Goal: Task Accomplishment & Management: Complete application form

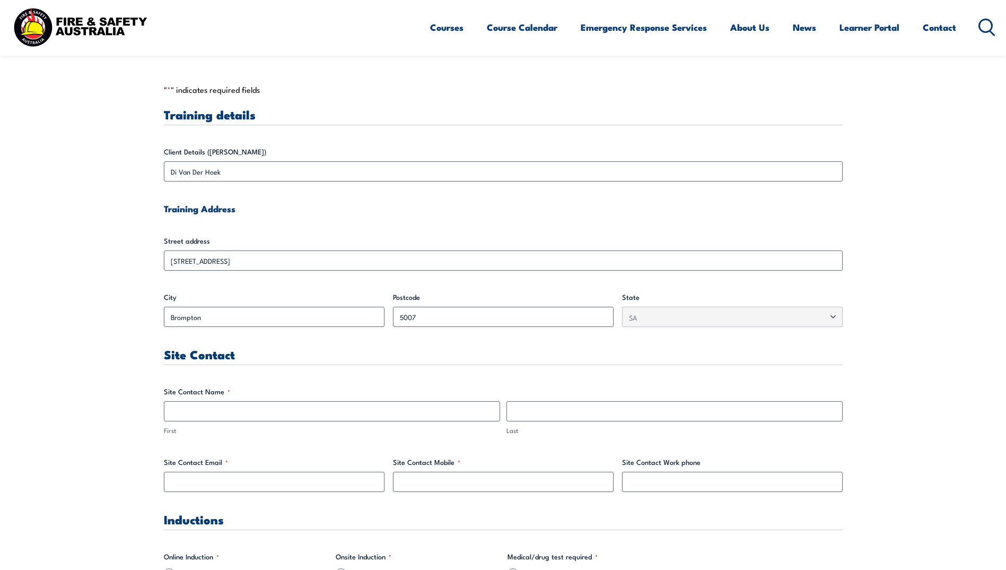
scroll to position [265, 0]
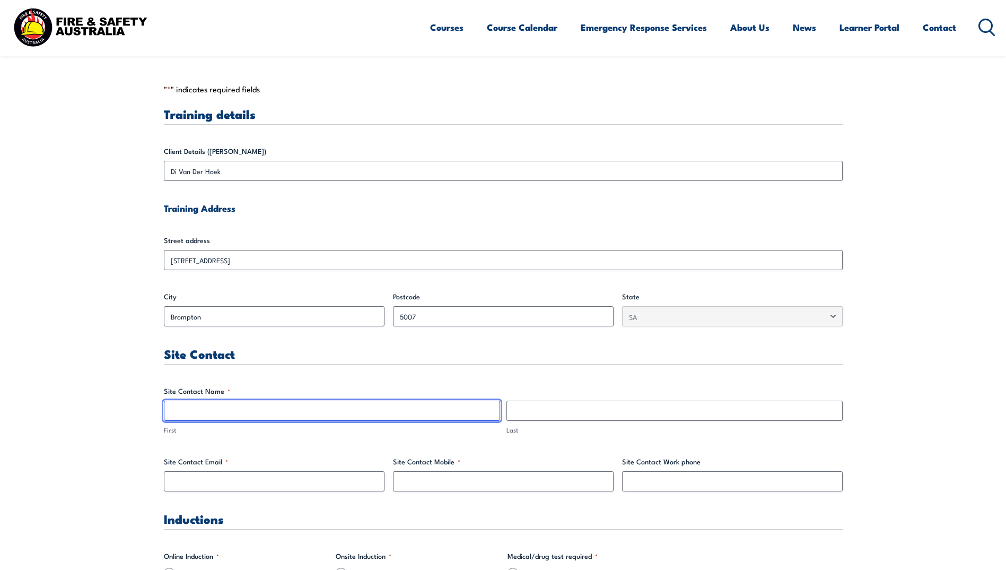
click at [266, 416] on input "First" at bounding box center [332, 410] width 336 height 20
type input "Di"
type input "Van Der Hoek"
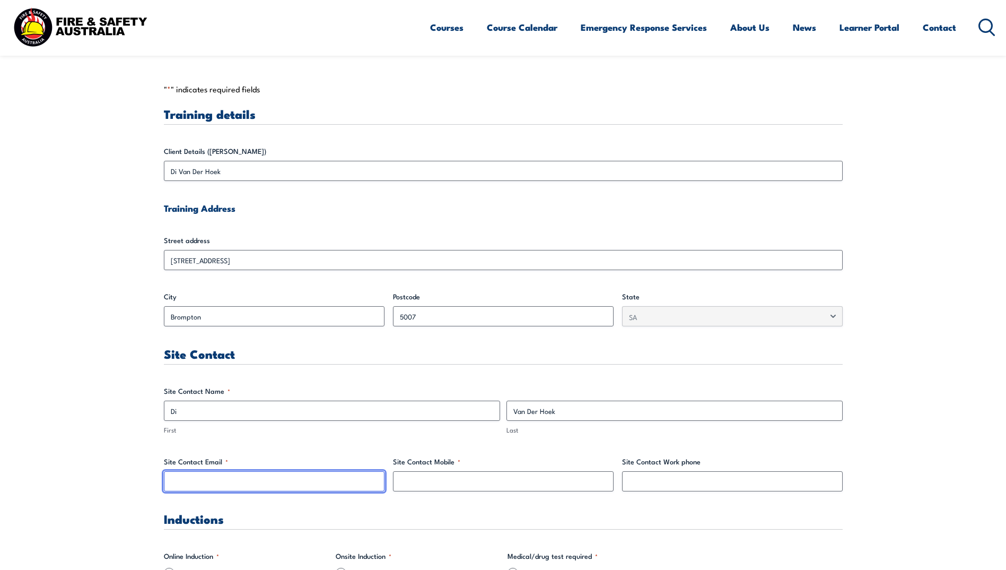
type input "[DOMAIN_NAME][EMAIL_ADDRESS][DOMAIN_NAME]"
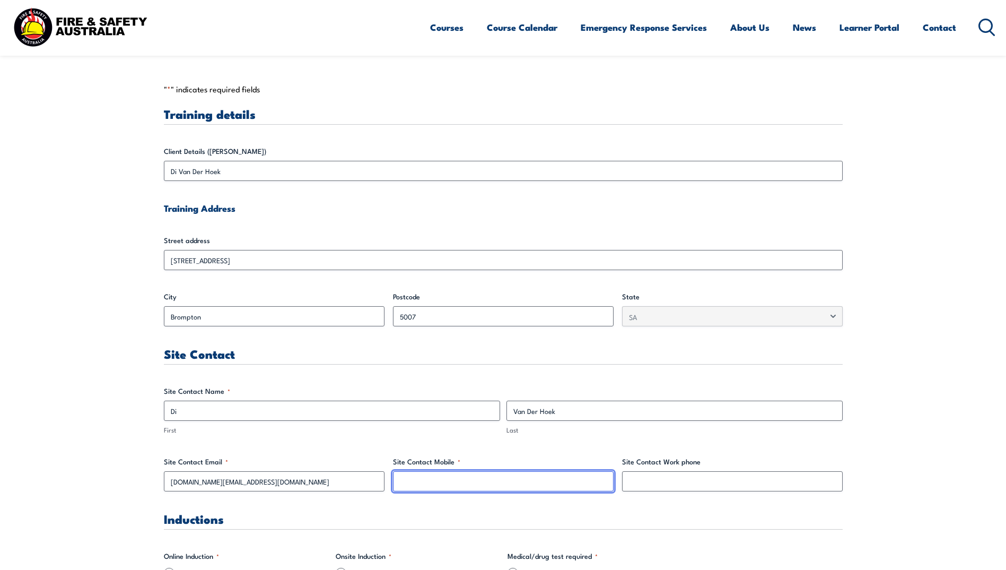
type input "0422726322"
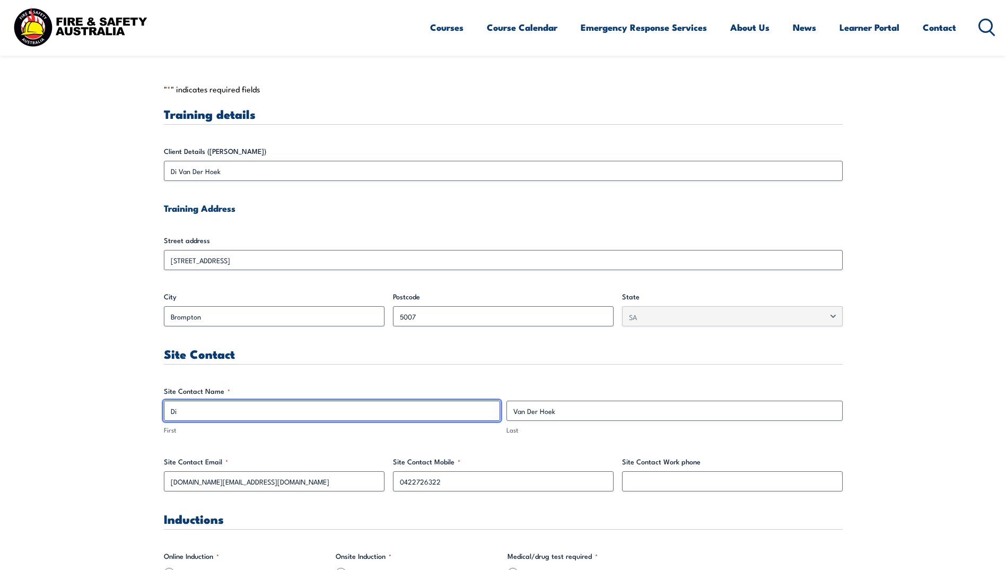
scroll to position [424, 0]
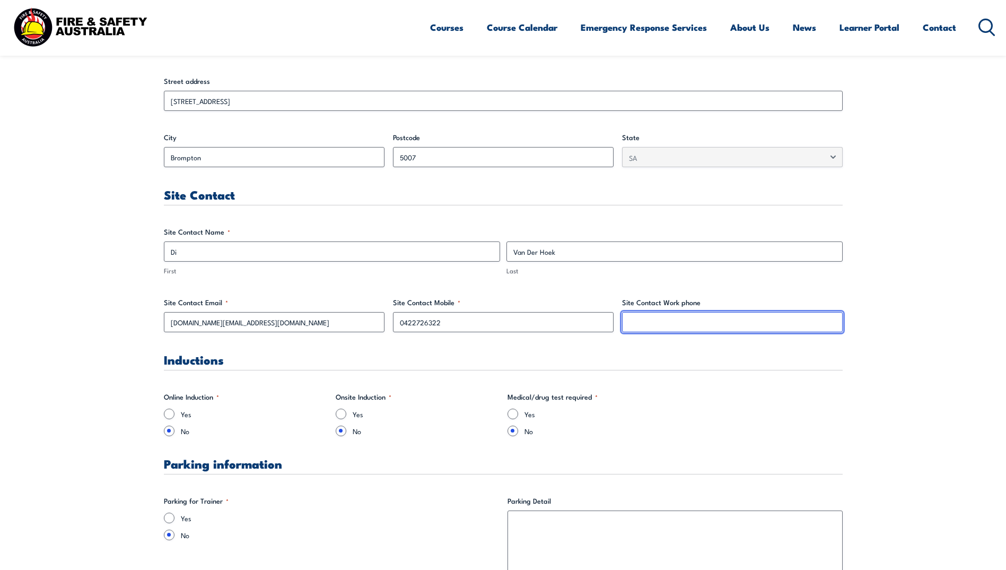
click at [681, 322] on input "Site Contact Work phone" at bounding box center [732, 322] width 221 height 20
type input "0883464041"
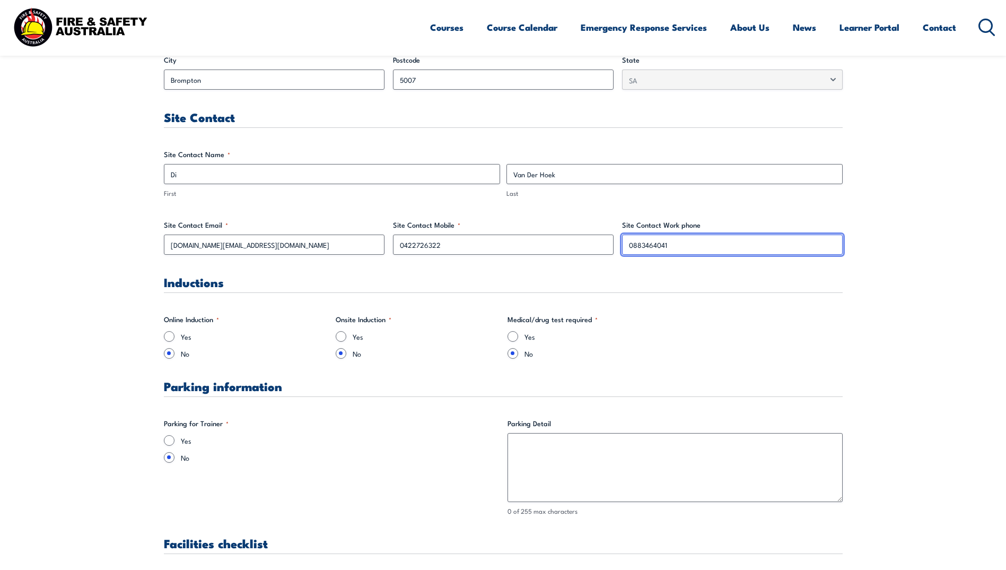
scroll to position [583, 0]
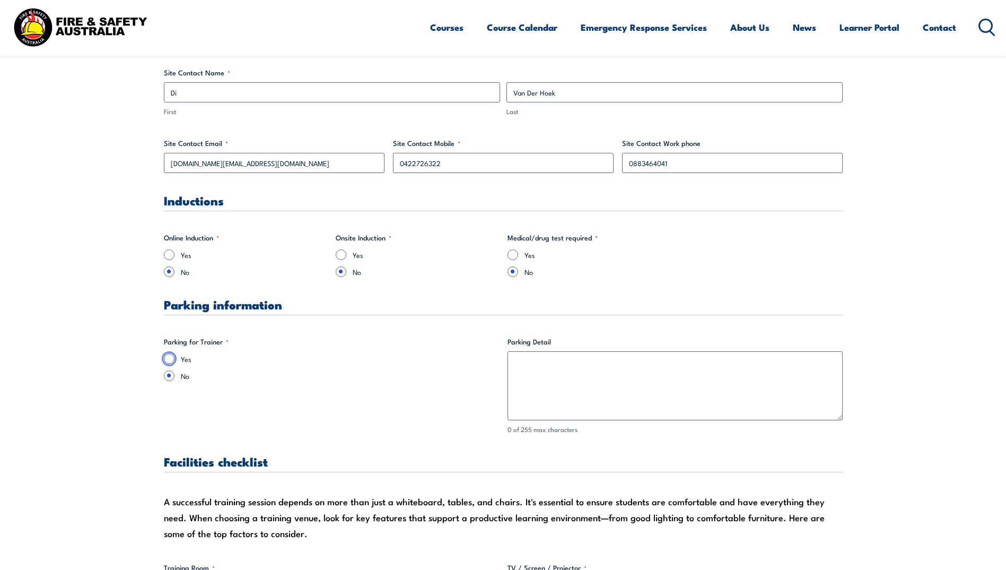
click at [173, 358] on input "Yes" at bounding box center [169, 358] width 11 height 11
radio input "true"
click at [345, 257] on input "Yes" at bounding box center [341, 254] width 11 height 11
radio input "true"
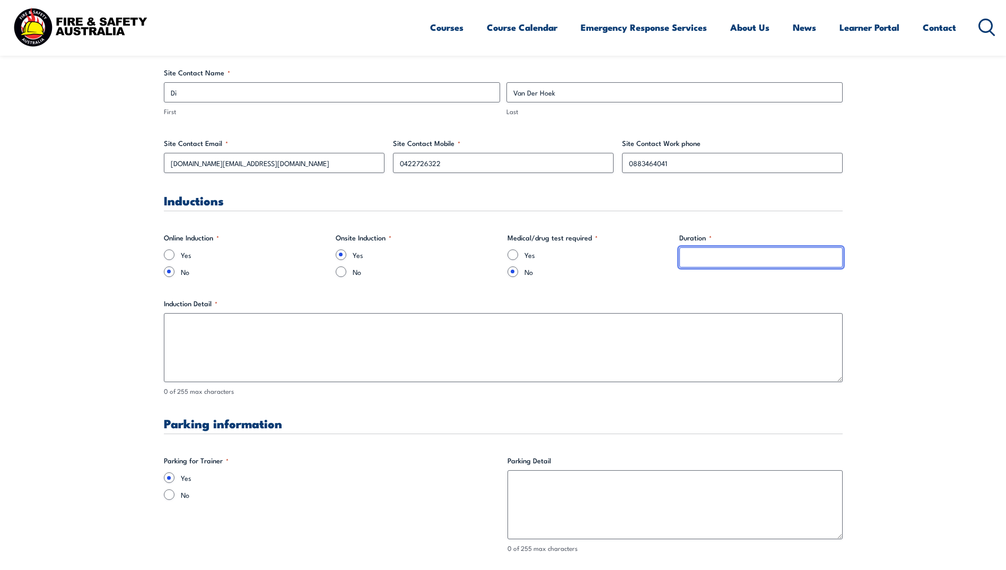
click at [728, 258] on input "Duration *" at bounding box center [760, 257] width 163 height 20
type input "5 mins"
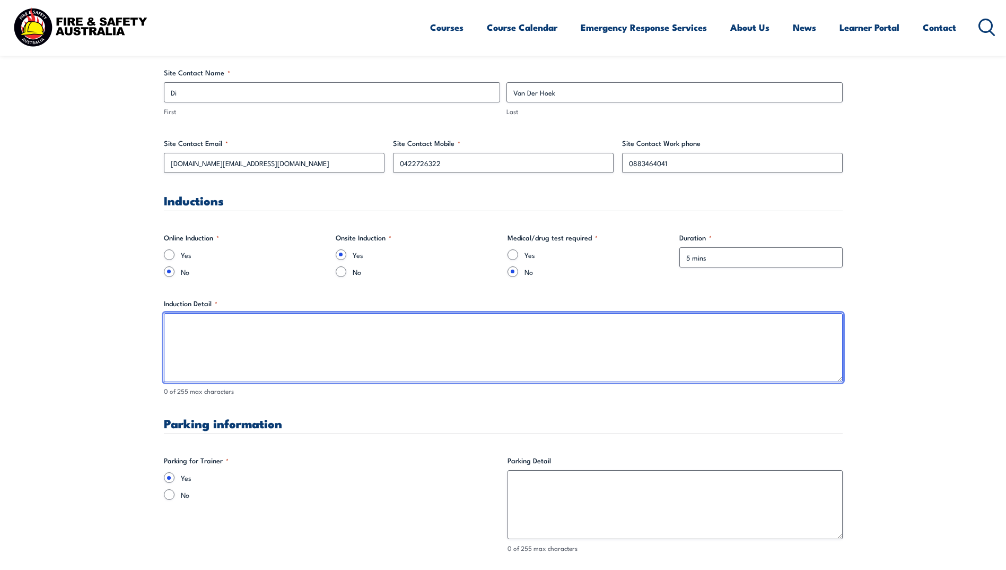
click at [208, 337] on textarea "Induction Detail *" at bounding box center [503, 347] width 679 height 69
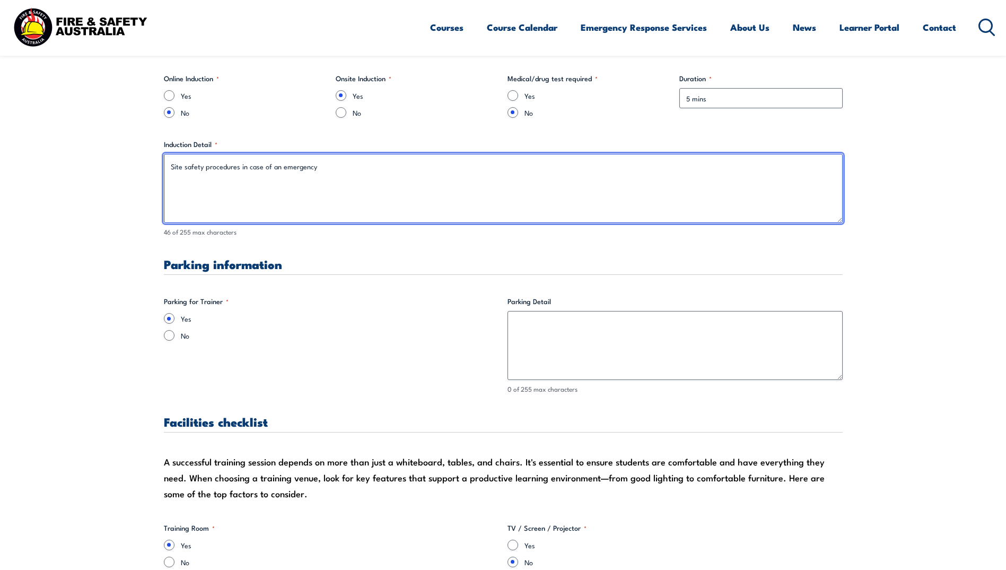
type textarea "Site safety procedures in case of an emergency"
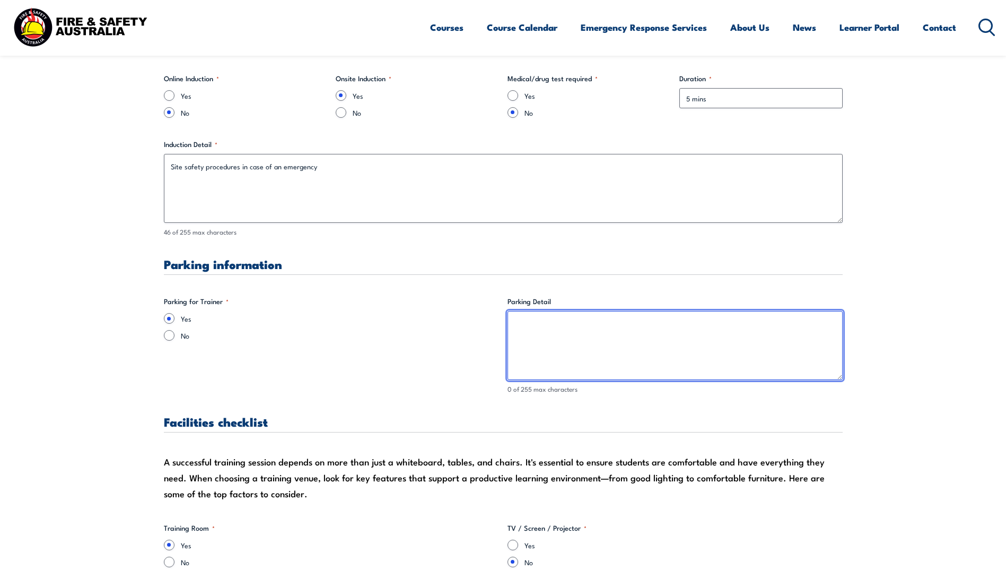
click at [599, 336] on textarea "Parking Detail" at bounding box center [674, 345] width 335 height 69
drag, startPoint x: 557, startPoint y: 323, endPoint x: 539, endPoint y: 324, distance: 18.1
click at [539, 324] on textarea "Parking onsite in school grounds" at bounding box center [674, 345] width 335 height 69
click at [609, 320] on textarea "Parking in school grounds" at bounding box center [674, 345] width 335 height 69
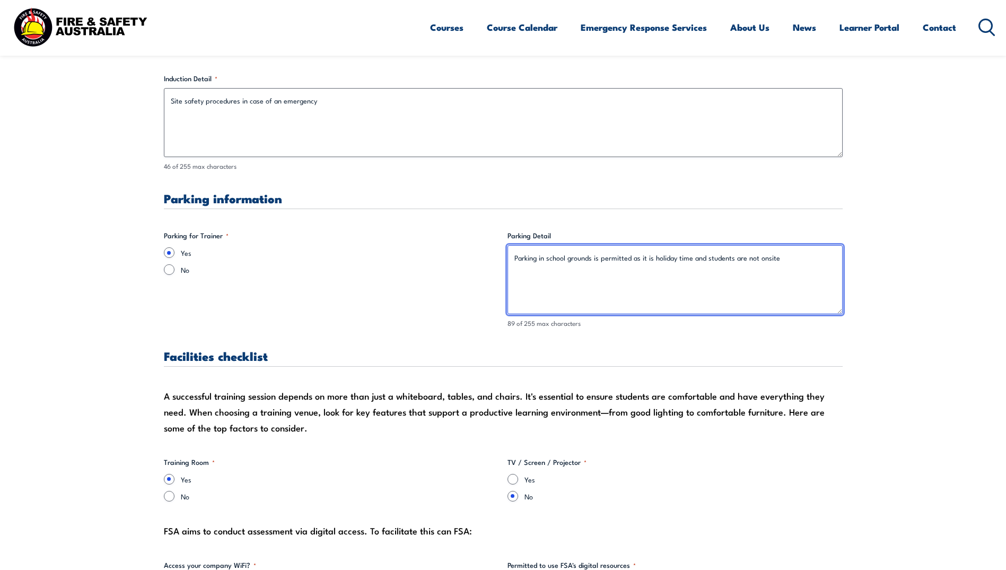
scroll to position [901, 0]
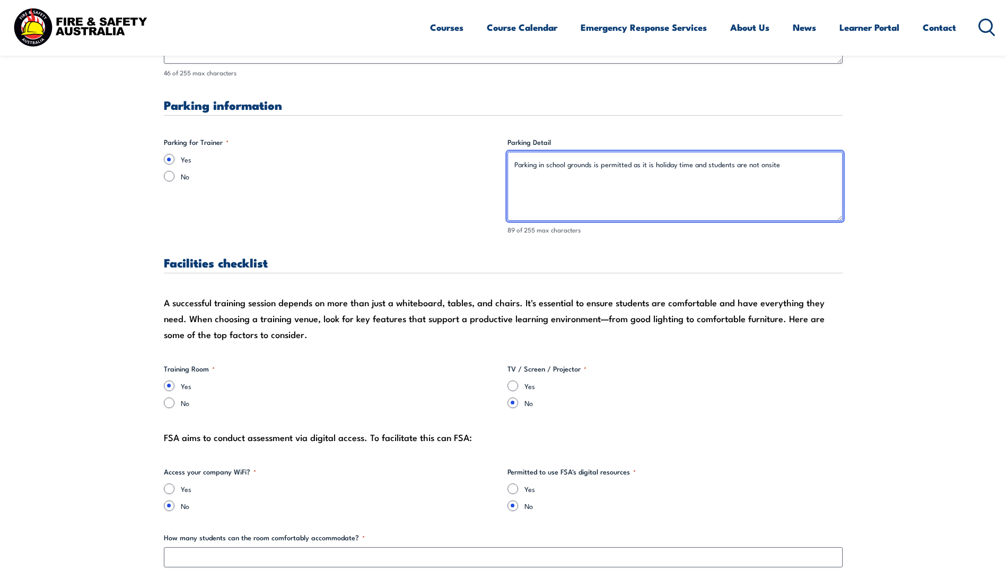
type textarea "Parking in school grounds is permitted as it is holiday time and students are n…"
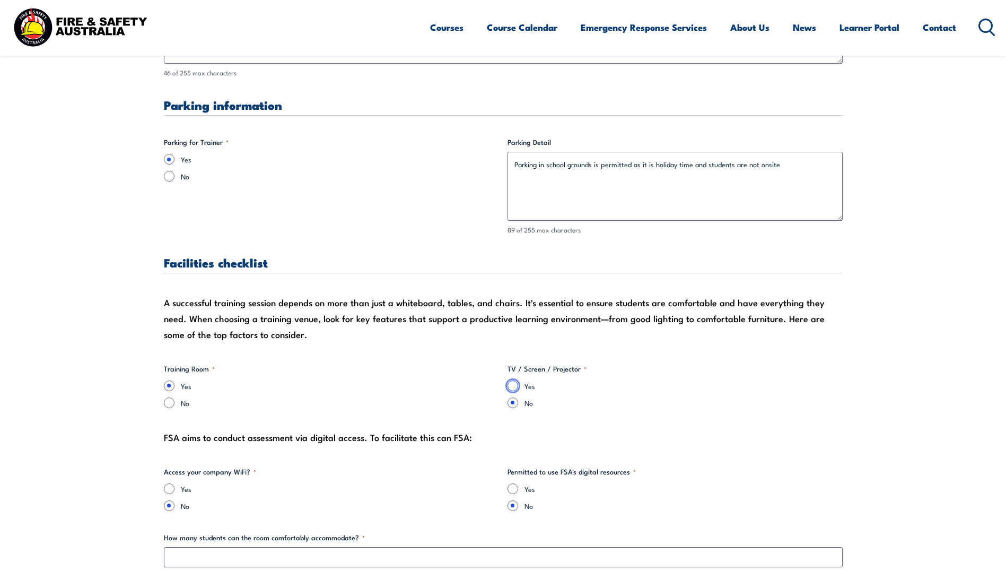
click at [513, 386] on input "Yes" at bounding box center [512, 385] width 11 height 11
radio input "true"
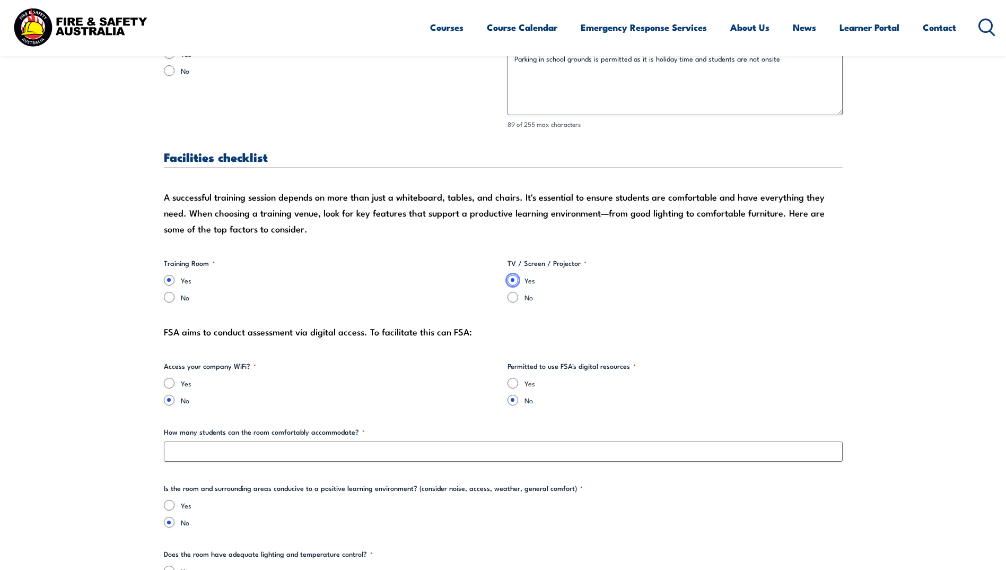
scroll to position [1008, 0]
click at [170, 384] on input "Yes" at bounding box center [169, 382] width 11 height 11
radio input "true"
click at [515, 380] on input "Yes" at bounding box center [512, 382] width 11 height 11
radio input "true"
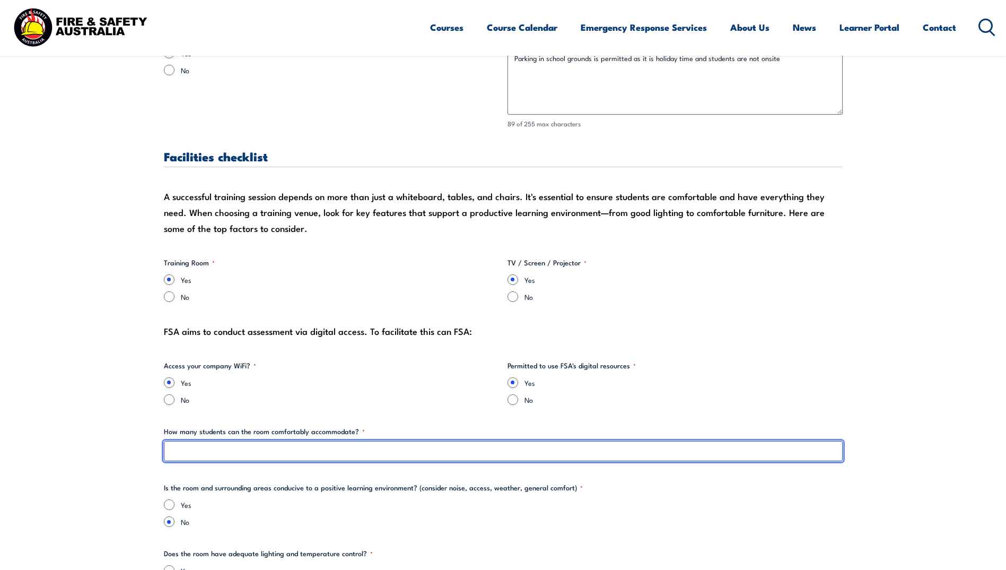
click at [276, 449] on input "How many students can the room comfortably accommodate? *" at bounding box center [503, 451] width 679 height 20
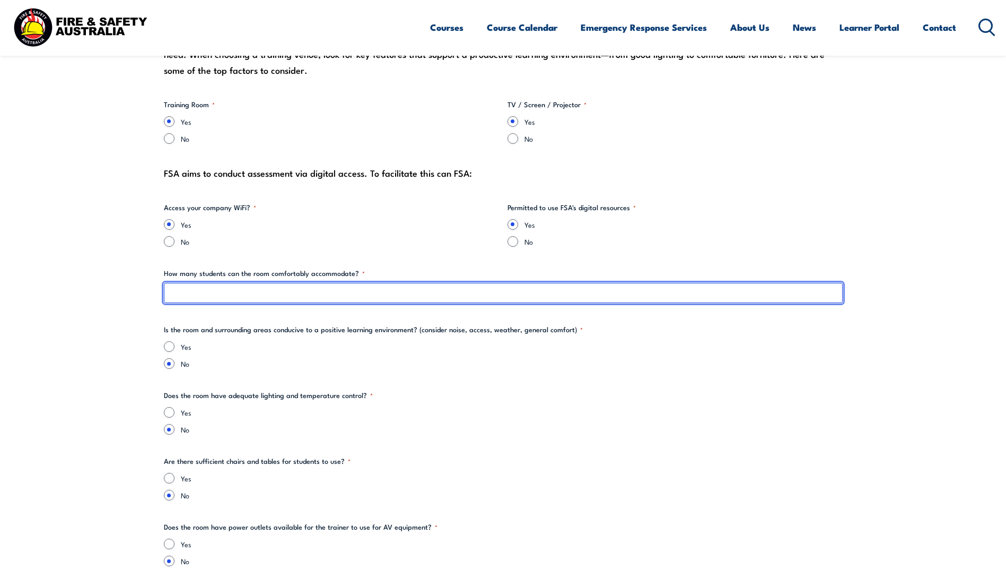
scroll to position [1167, 0]
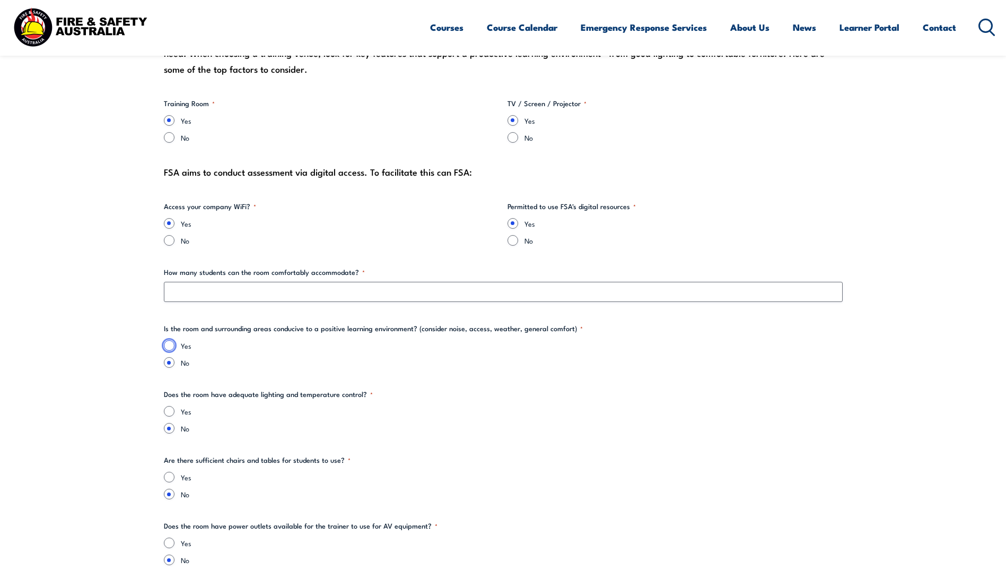
click at [171, 347] on input "Yes" at bounding box center [169, 345] width 11 height 11
radio input "true"
click at [177, 410] on div "Yes" at bounding box center [503, 411] width 679 height 11
click at [167, 414] on input "Yes" at bounding box center [169, 411] width 11 height 11
radio input "true"
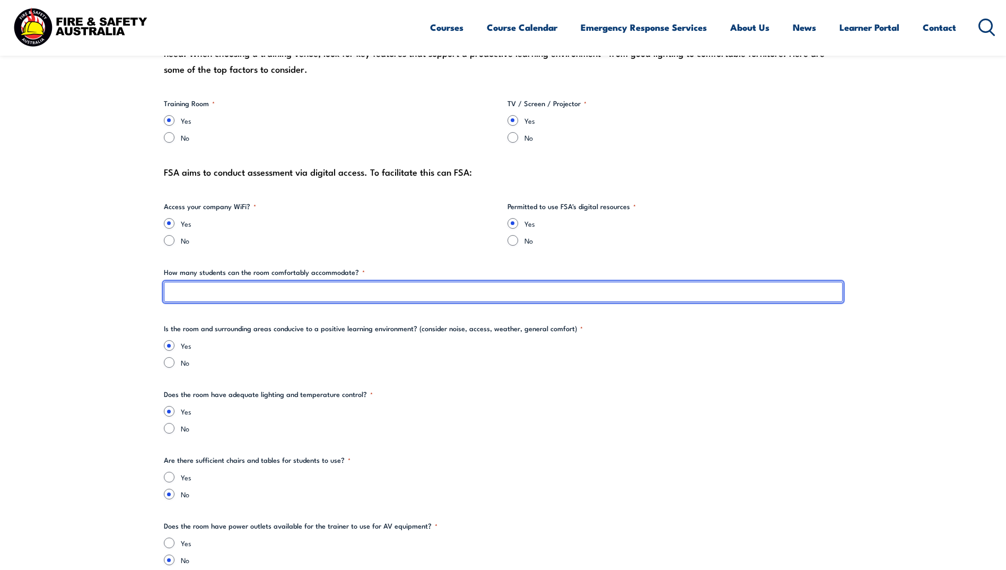
click at [194, 291] on input "How many students can the room comfortably accommodate? *" at bounding box center [503, 292] width 679 height 20
type input "."
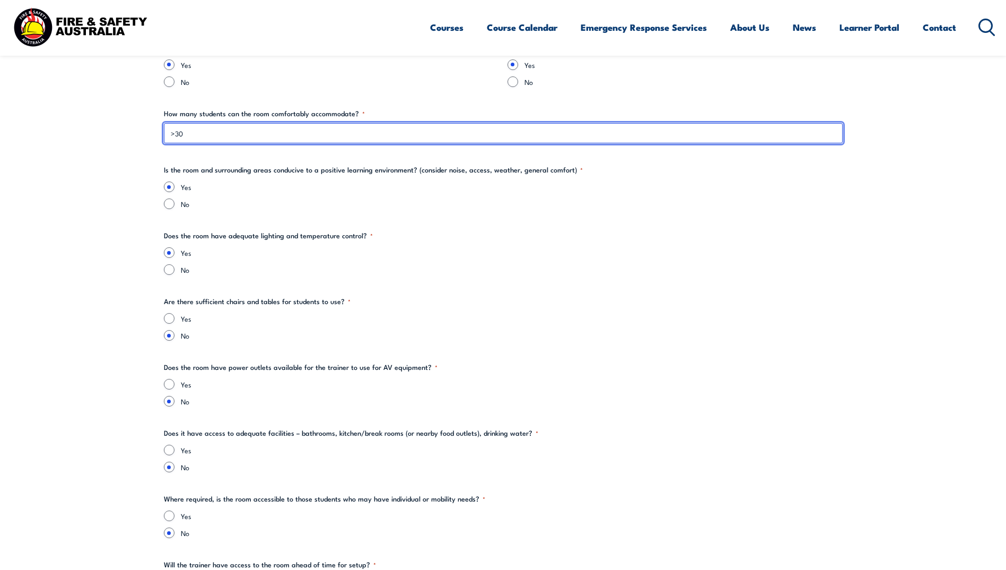
scroll to position [1326, 0]
type input ">30"
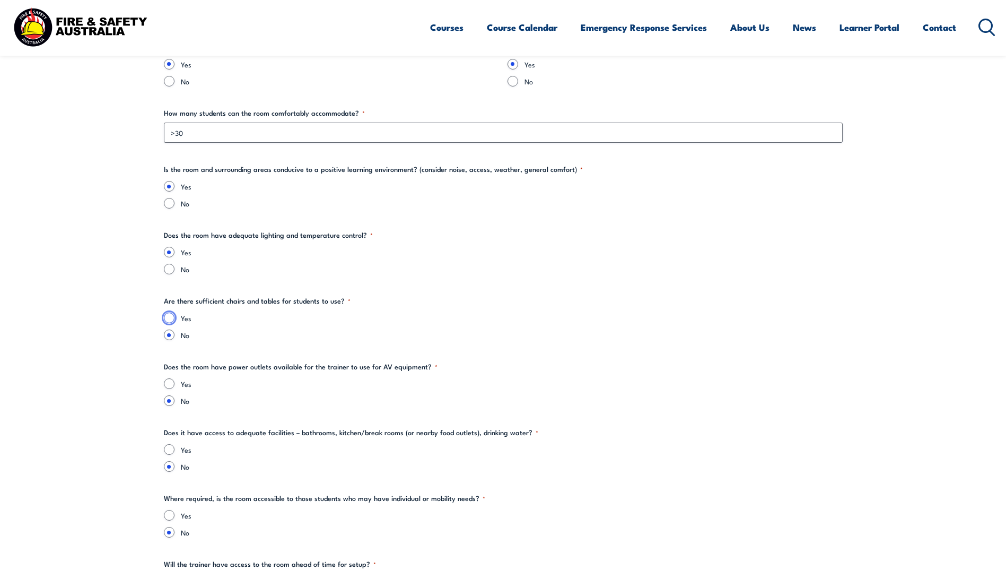
click at [167, 320] on input "Yes" at bounding box center [169, 317] width 11 height 11
radio input "true"
click at [172, 386] on input "Yes" at bounding box center [169, 383] width 11 height 11
radio input "true"
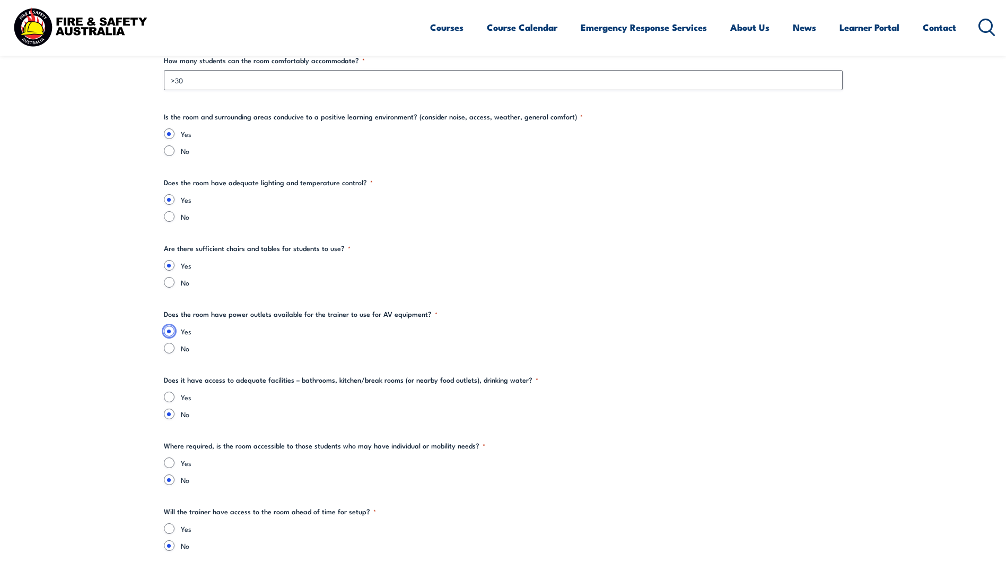
scroll to position [1379, 0]
click at [165, 395] on input "Yes" at bounding box center [169, 396] width 11 height 11
radio input "true"
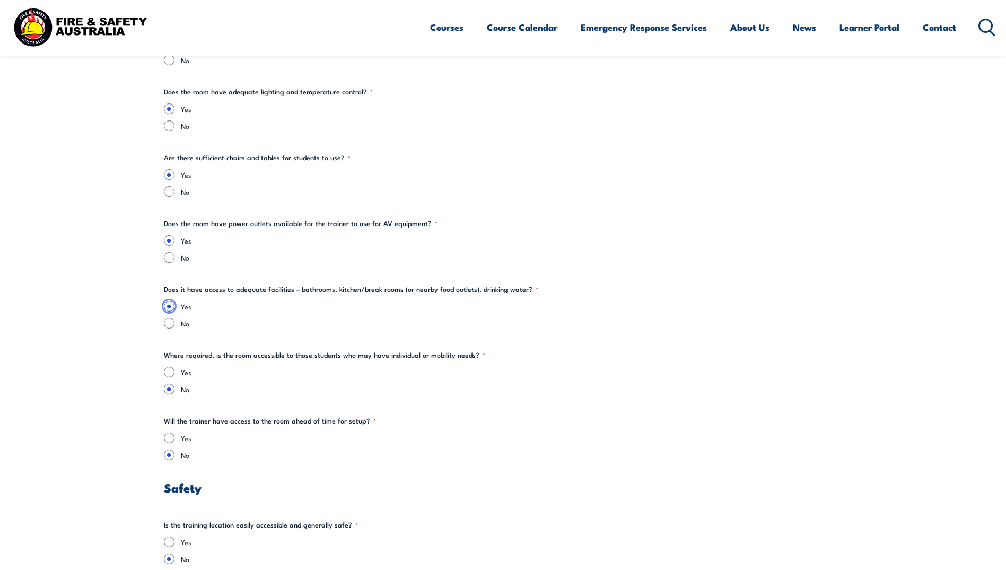
scroll to position [1485, 0]
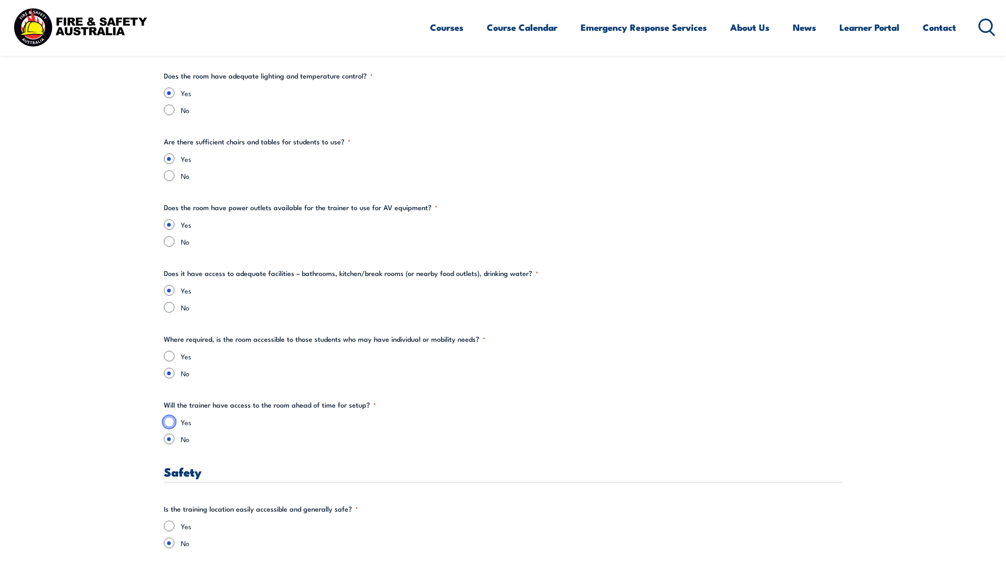
click at [170, 423] on input "Yes" at bounding box center [169, 421] width 11 height 11
radio input "true"
click at [451, 428] on div "Yes No" at bounding box center [503, 430] width 679 height 28
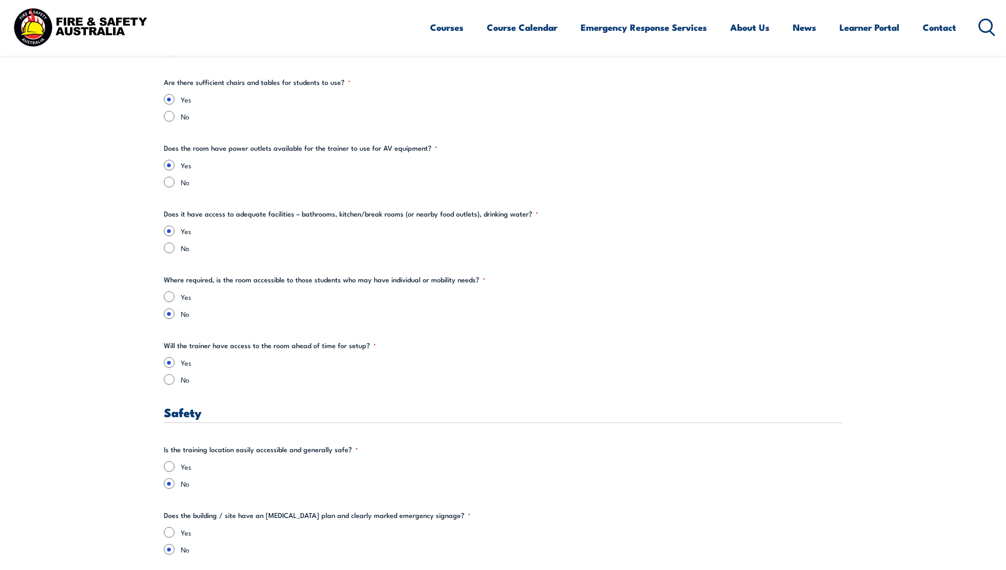
scroll to position [1591, 0]
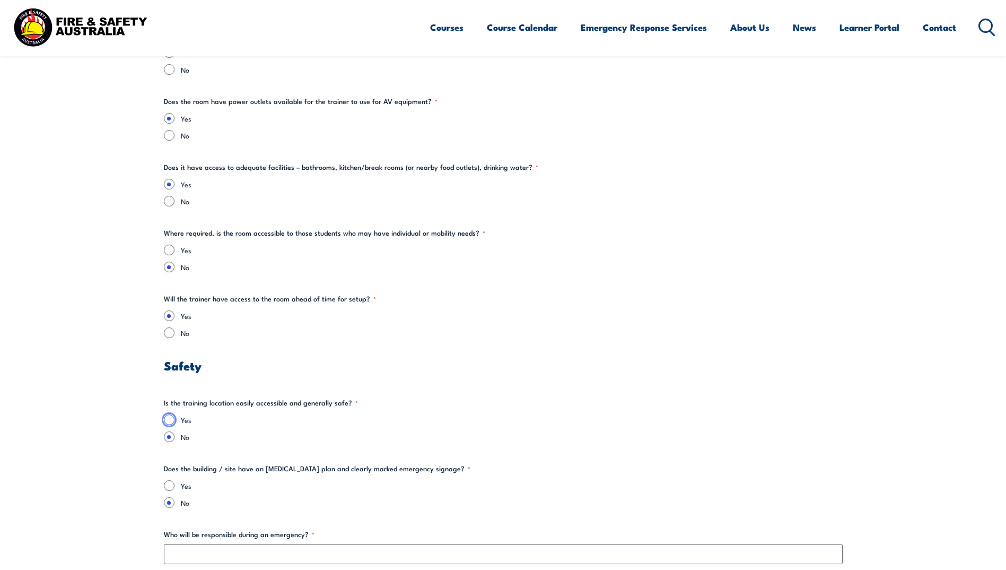
click at [169, 421] on input "Yes" at bounding box center [169, 419] width 11 height 11
radio input "true"
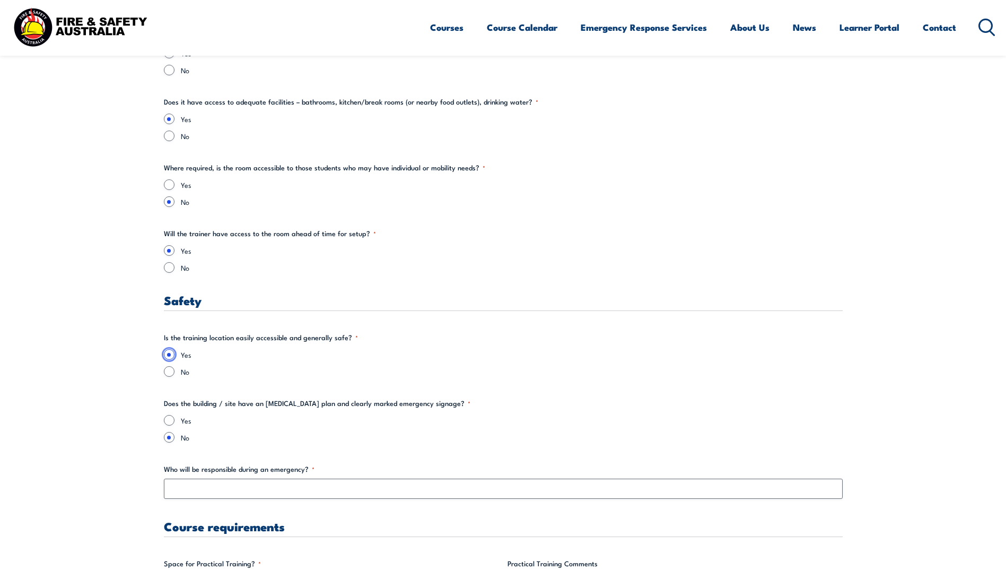
scroll to position [1750, 0]
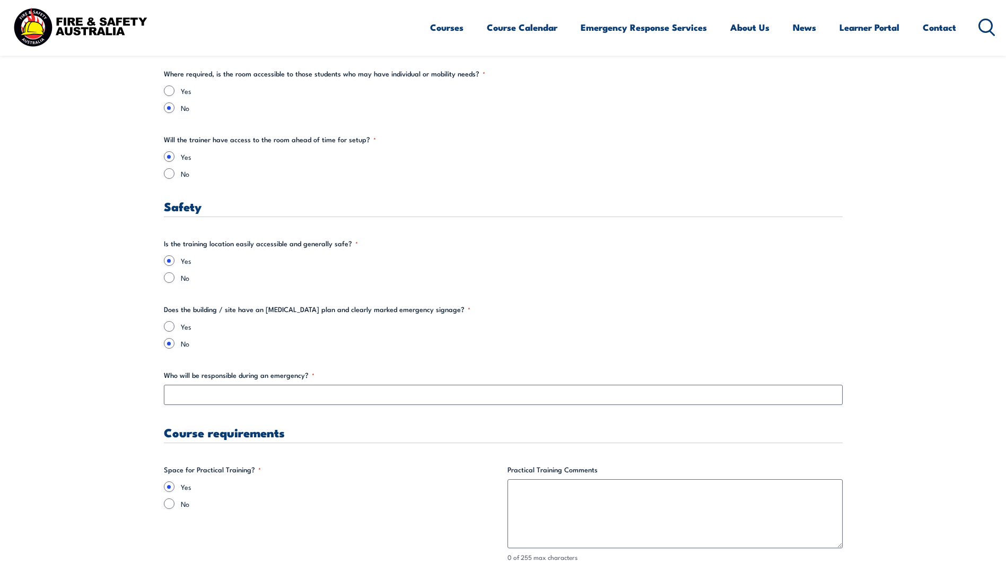
click at [174, 328] on div "Yes" at bounding box center [503, 326] width 679 height 11
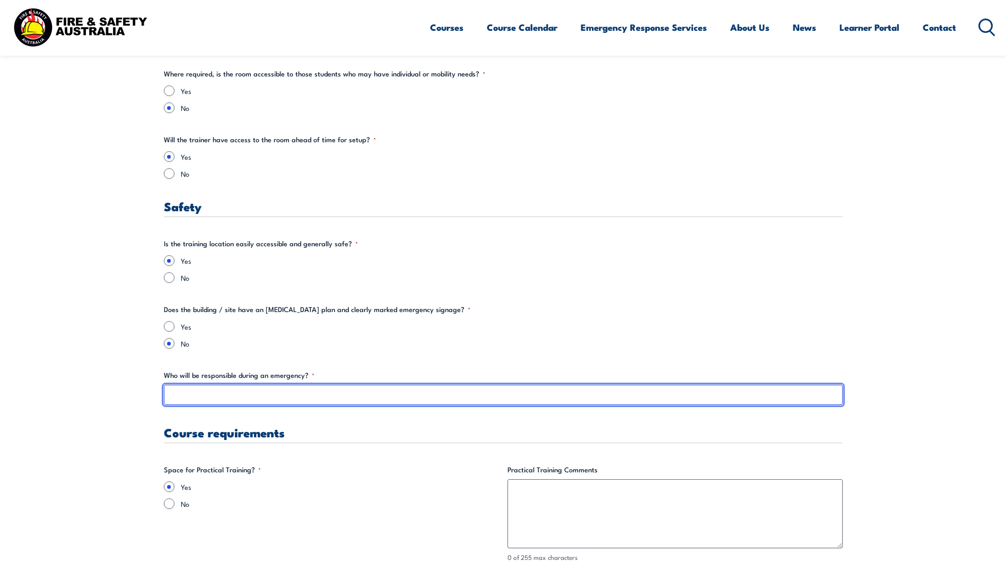
click at [217, 395] on input "Who will be responsible during an emergency? *" at bounding box center [503, 394] width 679 height 20
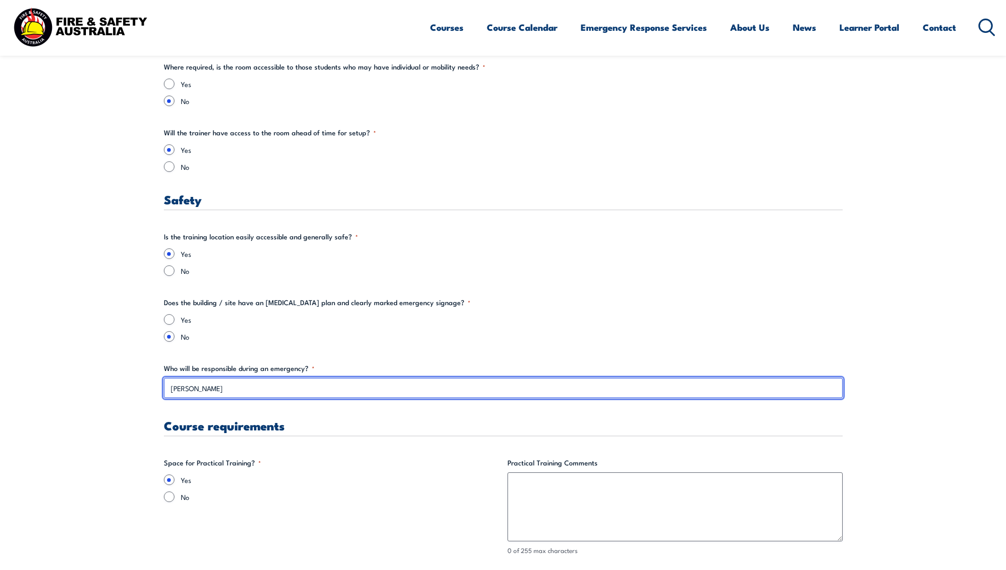
scroll to position [2015, 0]
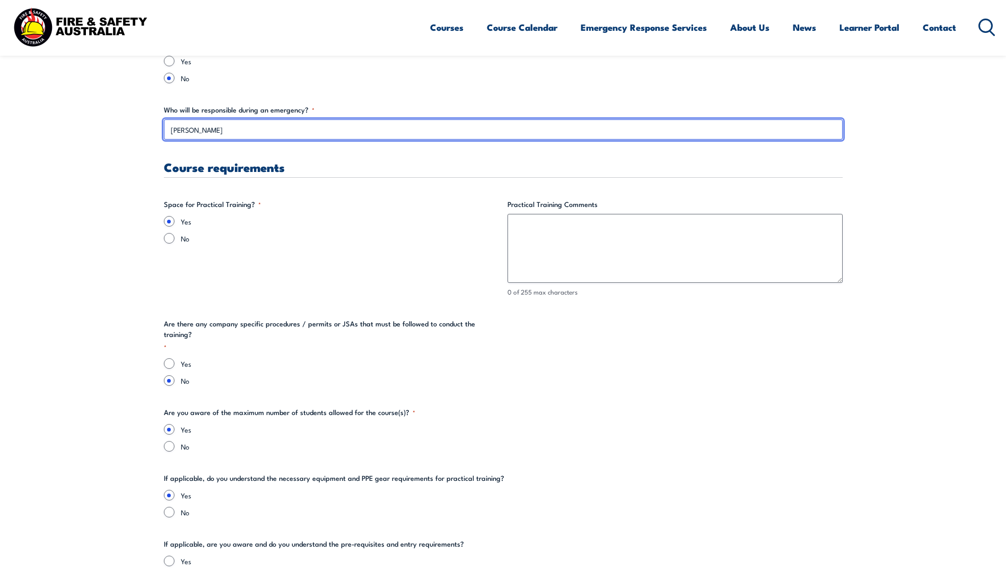
type input "[PERSON_NAME]"
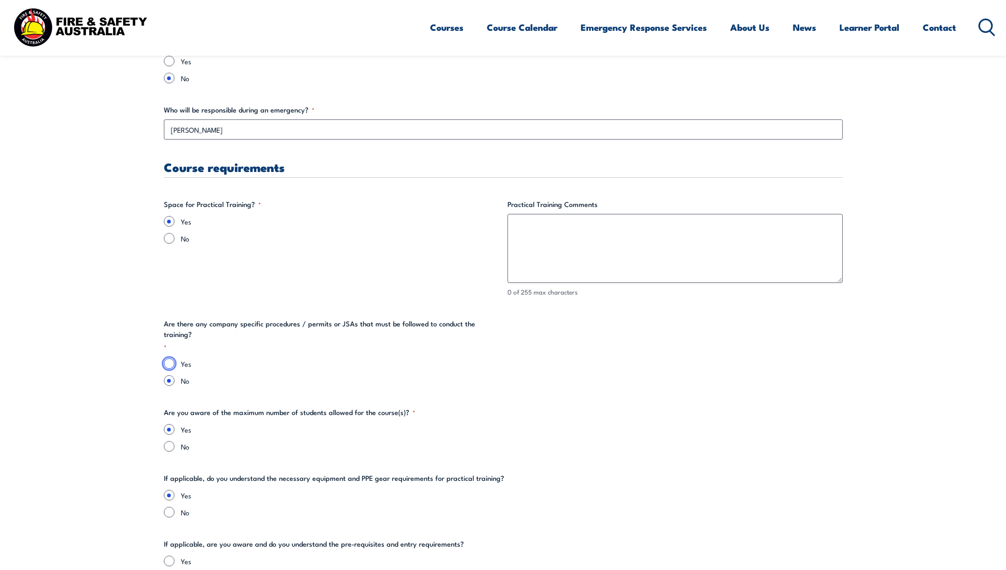
click at [171, 358] on input "Yes" at bounding box center [169, 363] width 11 height 11
radio input "true"
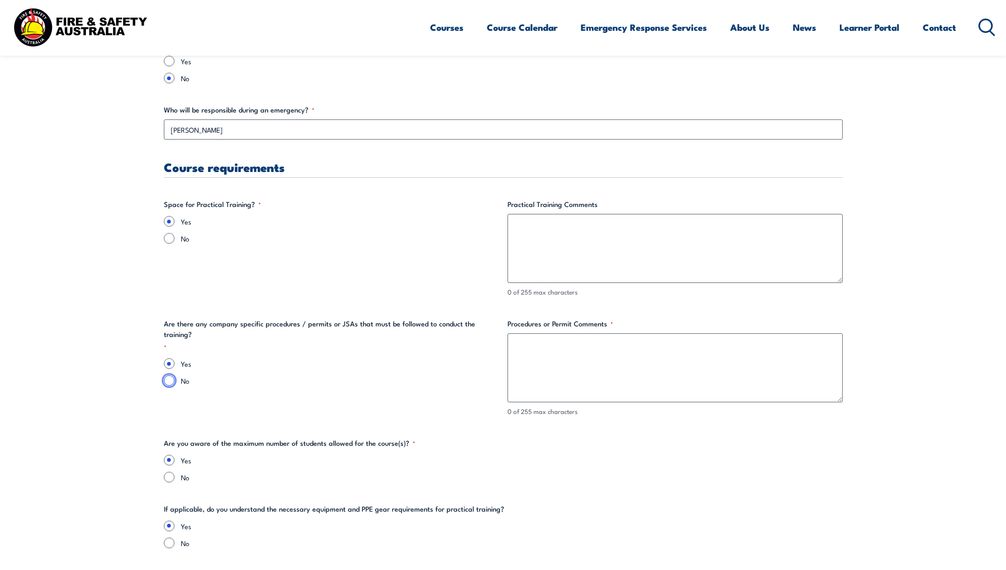
click at [169, 375] on input "No" at bounding box center [169, 380] width 11 height 11
radio input "true"
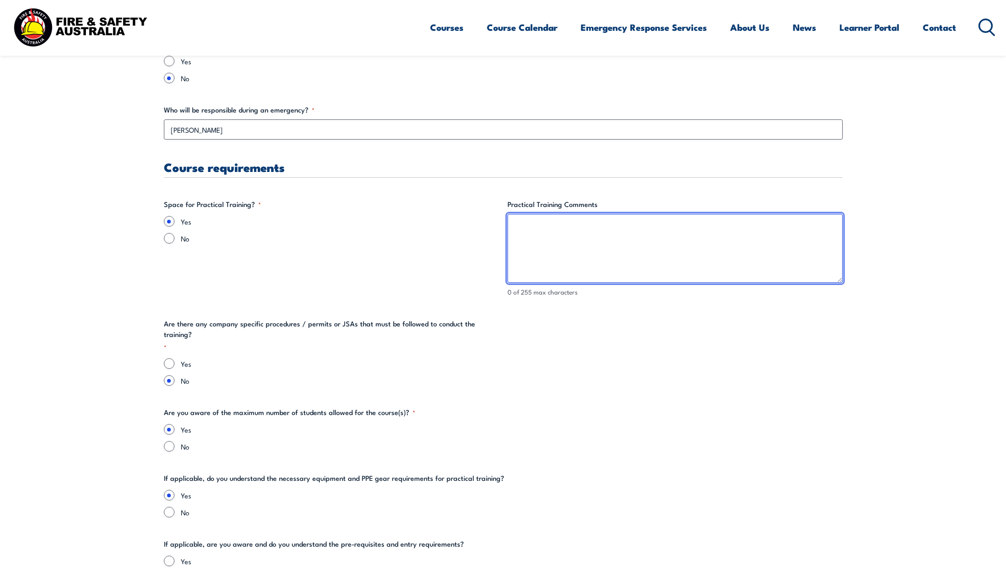
click at [605, 227] on textarea "Practical Training Comments" at bounding box center [674, 248] width 335 height 69
click at [749, 229] on textarea "outdoor area can be used to practice discharging fire extinguishers and" at bounding box center [674, 248] width 335 height 69
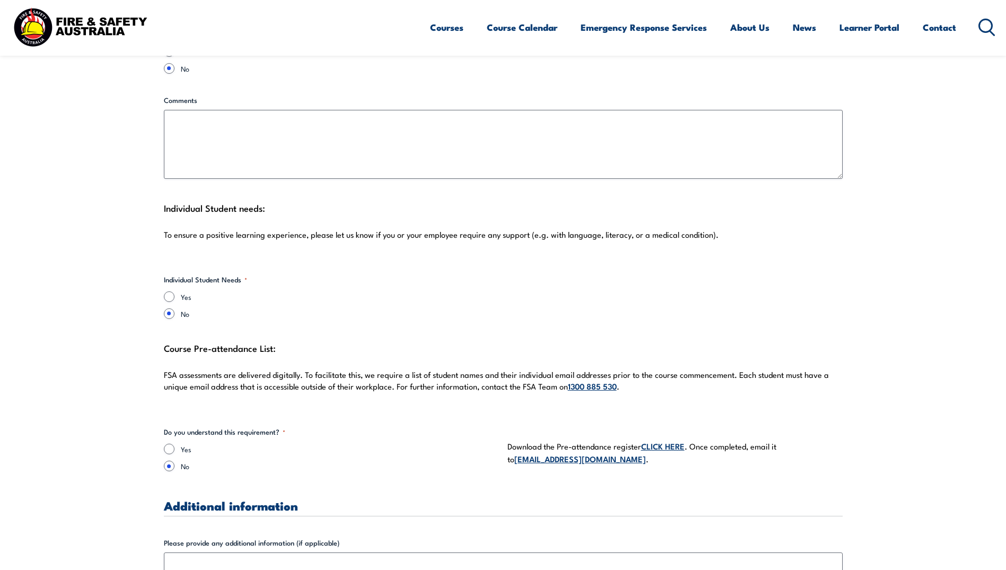
scroll to position [2811, 0]
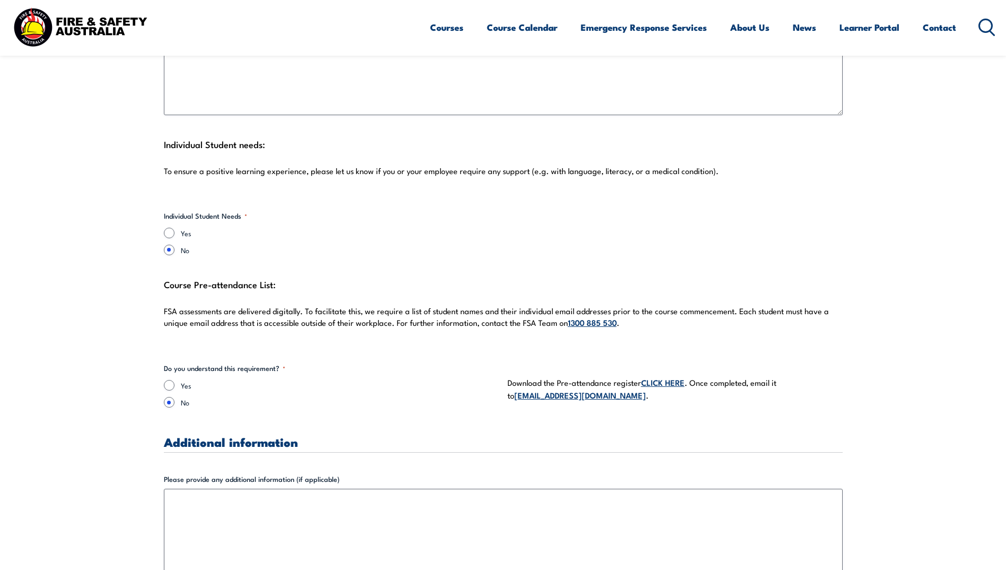
type textarea "outdoor area can be used to practice discharging fire extinguishers if required"
click at [669, 376] on link "CLICK HERE" at bounding box center [662, 382] width 43 height 12
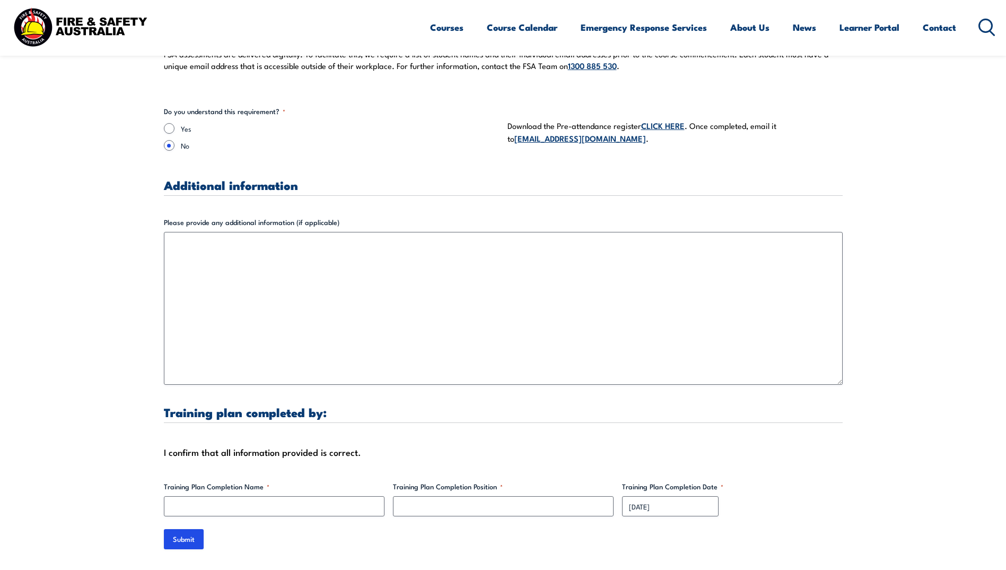
scroll to position [3182, 0]
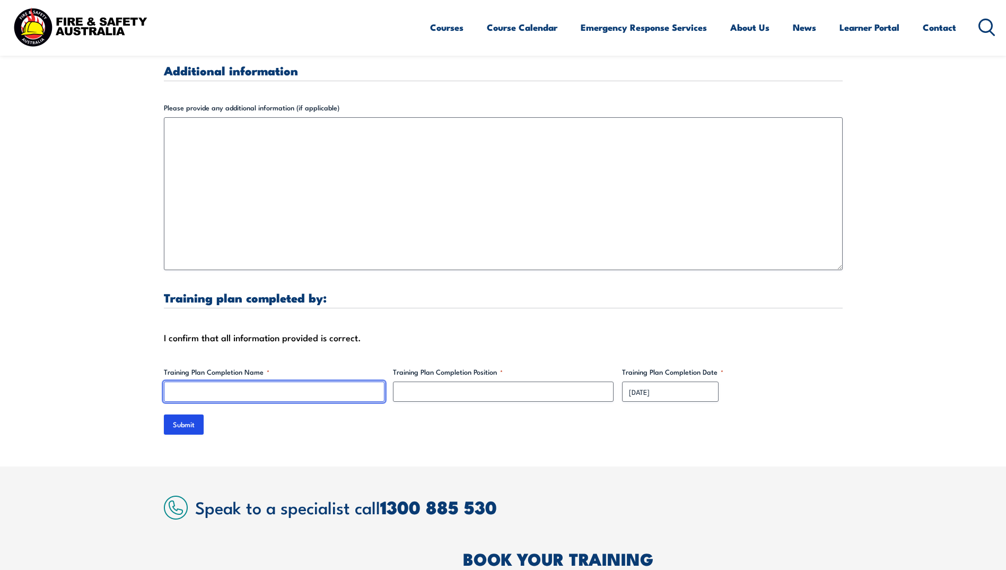
click at [266, 381] on input "Training Plan Completion Name *" at bounding box center [274, 391] width 221 height 20
type input "Di Van Der Hoek"
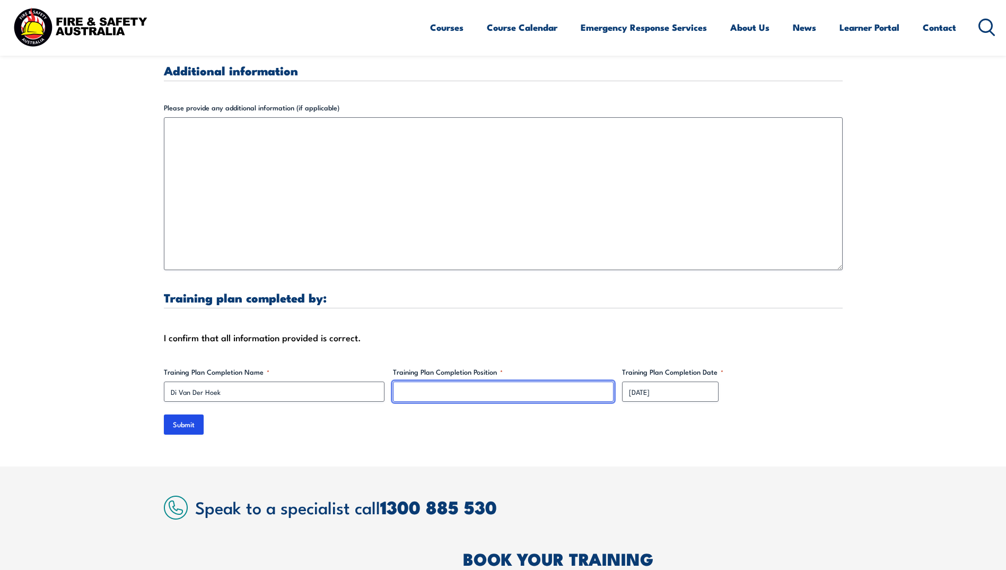
click at [451, 381] on input "Training Plan Completion Position *" at bounding box center [503, 391] width 221 height 20
type input "Principal's PA/ Finance Support/WHS rep"
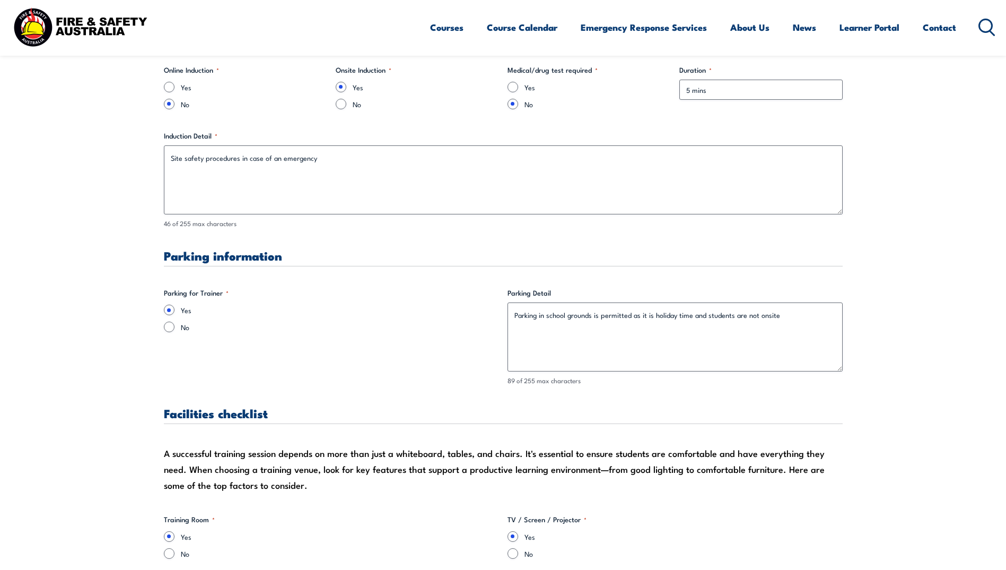
scroll to position [689, 0]
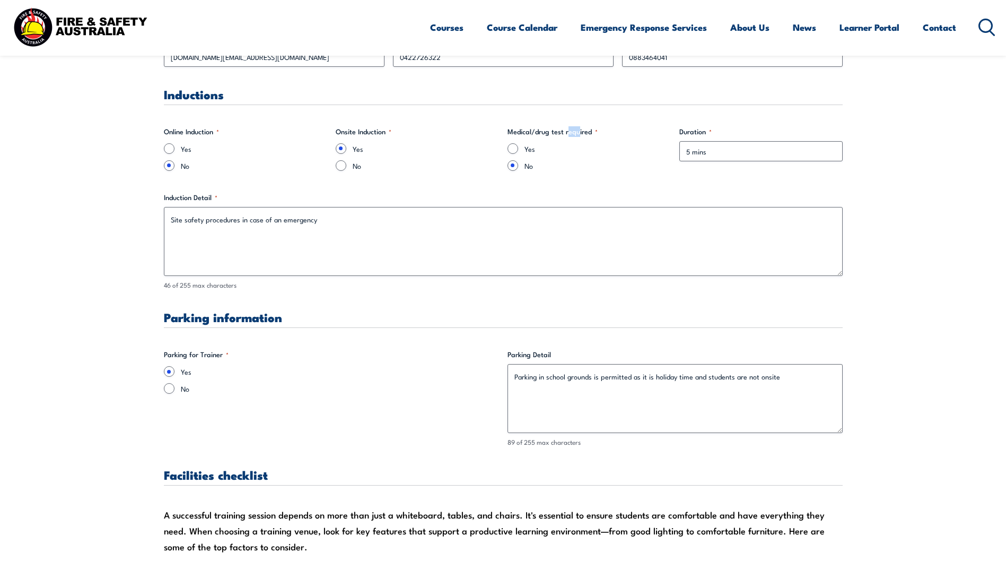
drag, startPoint x: 568, startPoint y: 122, endPoint x: 564, endPoint y: 215, distance: 92.9
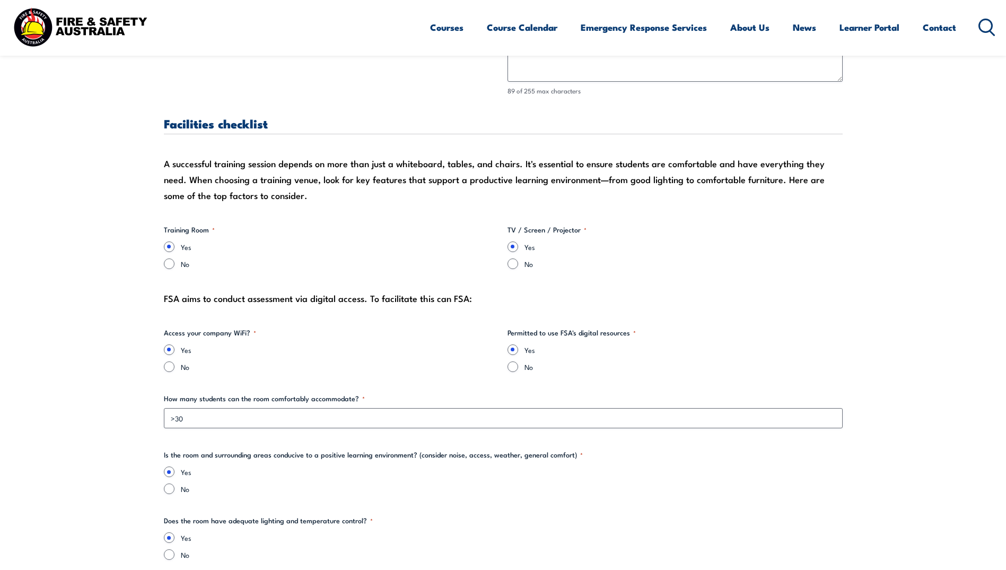
scroll to position [1061, 0]
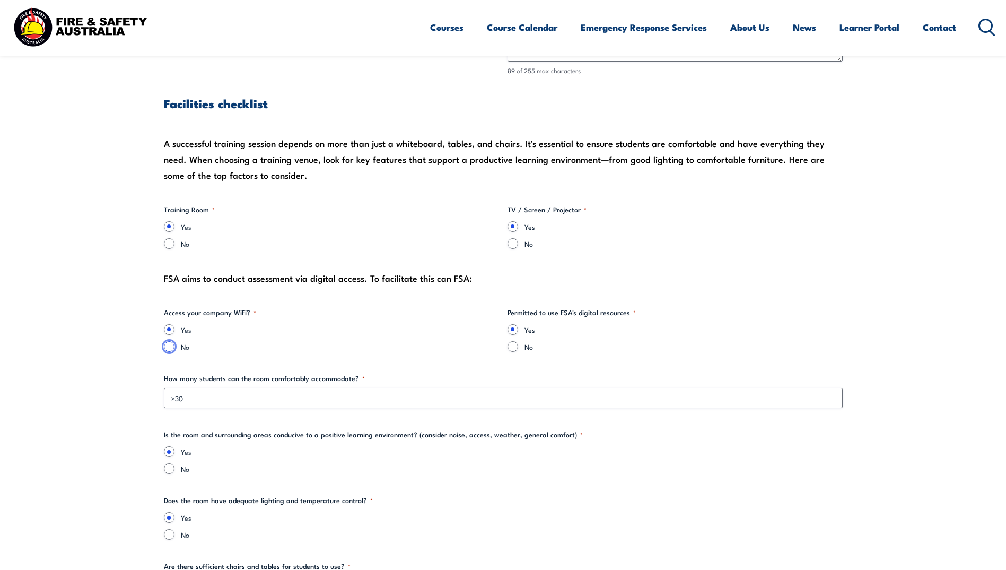
click at [168, 349] on input "No" at bounding box center [169, 346] width 11 height 11
radio input "true"
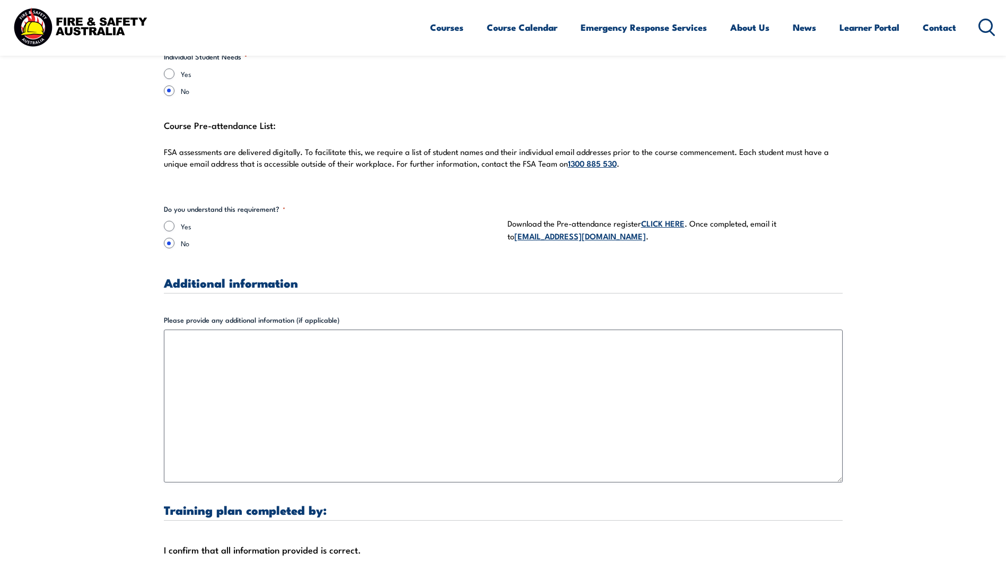
scroll to position [3341, 0]
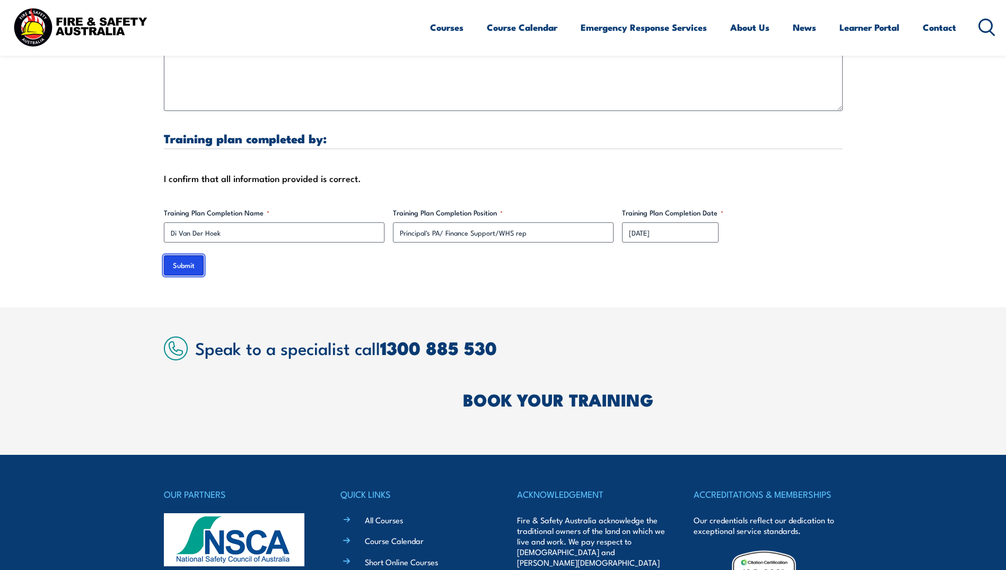
click at [191, 255] on input "Submit" at bounding box center [184, 265] width 40 height 20
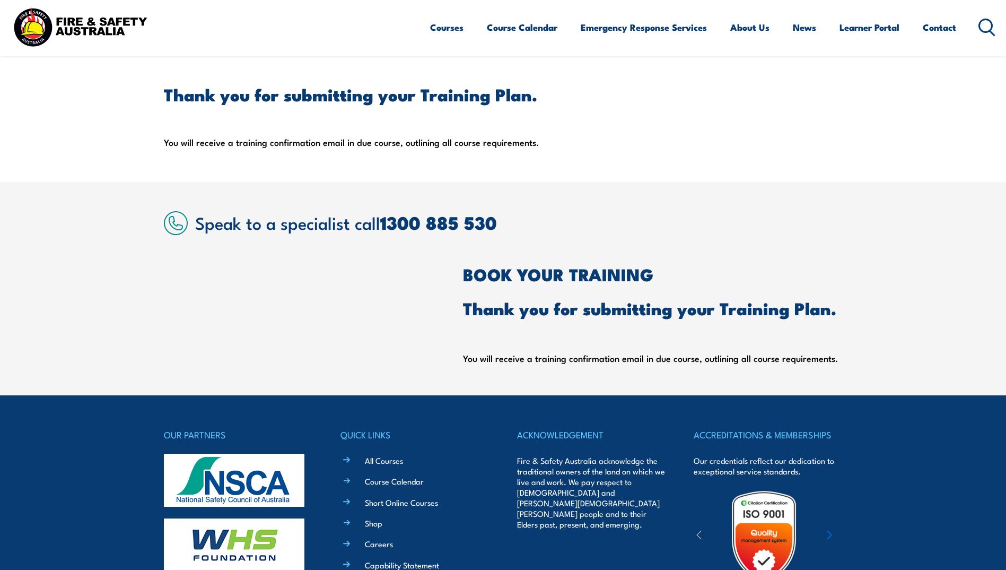
scroll to position [116, 0]
